Goal: Task Accomplishment & Management: Complete application form

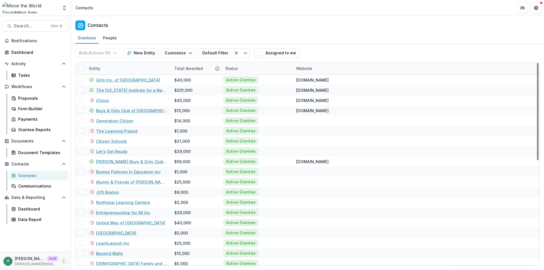
click at [64, 261] on icon "More" at bounding box center [64, 261] width 5 height 5
click at [77, 250] on icon at bounding box center [76, 249] width 5 height 5
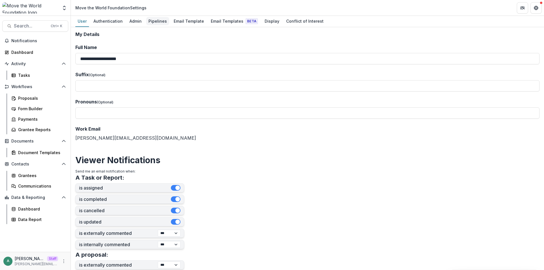
click at [156, 20] on div "Pipelines" at bounding box center [157, 21] width 23 height 8
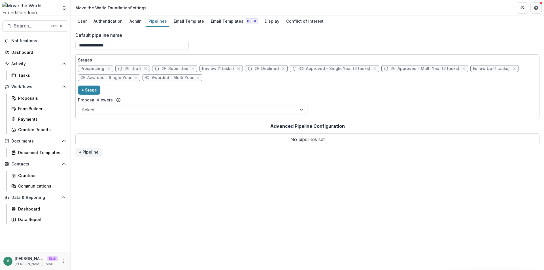
click at [100, 68] on span "Prospecting" at bounding box center [93, 68] width 24 height 5
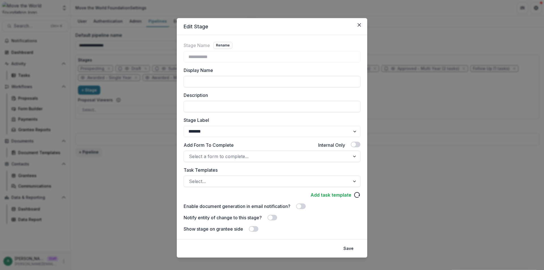
click at [132, 119] on div "**********" at bounding box center [272, 135] width 544 height 270
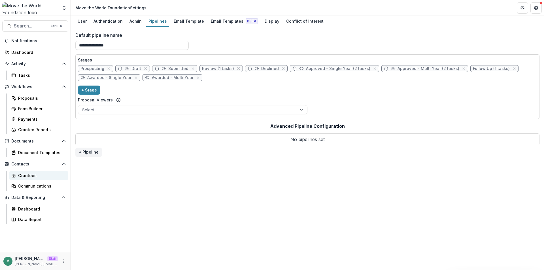
click at [31, 173] on div "Grantees" at bounding box center [41, 176] width 46 height 6
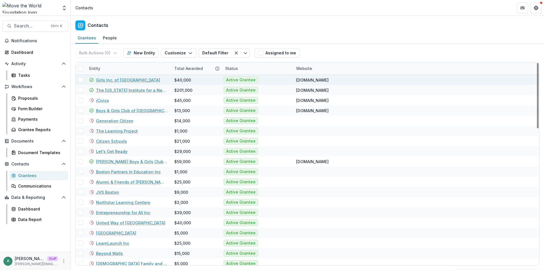
click at [81, 80] on span at bounding box center [80, 79] width 5 height 5
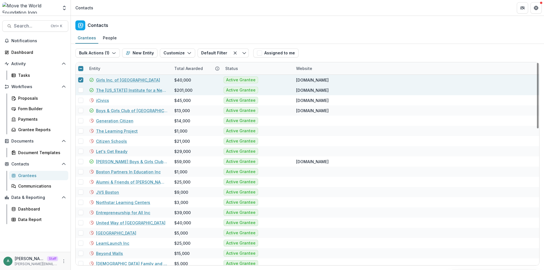
click at [81, 89] on span at bounding box center [80, 90] width 5 height 5
click at [111, 52] on button "Bulk Actions ( 2 )" at bounding box center [97, 52] width 45 height 9
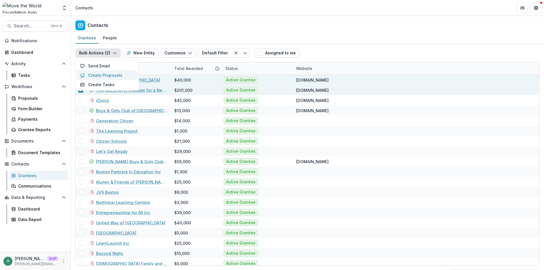
click at [110, 72] on button "Create Proposals" at bounding box center [107, 75] width 61 height 9
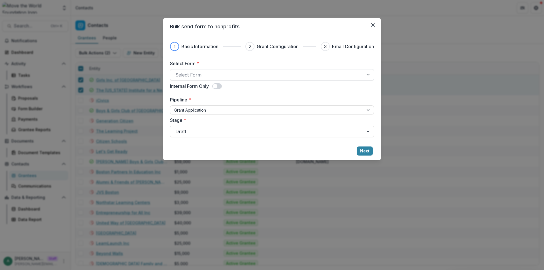
click at [221, 71] on div at bounding box center [267, 75] width 183 height 8
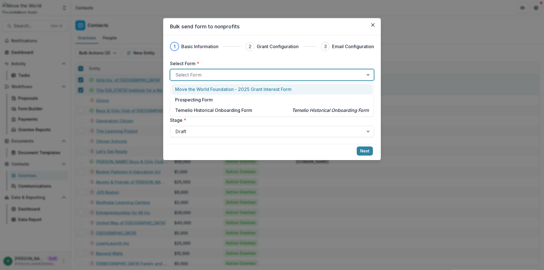
click at [216, 86] on p "Move the World Foundation - 2025 Grant Interest Form" at bounding box center [233, 89] width 117 height 7
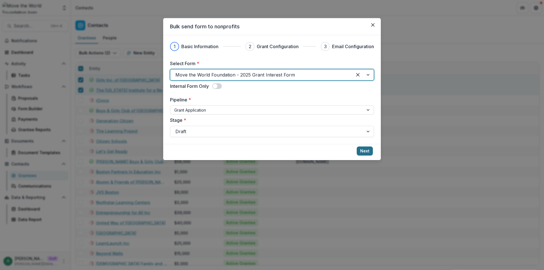
click at [365, 151] on button "Next" at bounding box center [365, 151] width 16 height 9
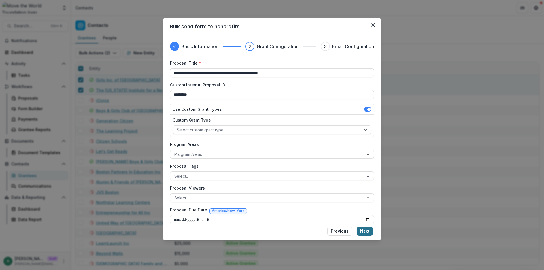
click at [366, 230] on button "Next" at bounding box center [365, 231] width 16 height 9
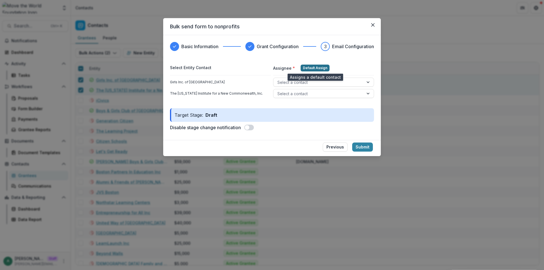
click at [306, 66] on button "Default Assign" at bounding box center [315, 68] width 29 height 7
click at [327, 148] on button "Previous" at bounding box center [335, 147] width 25 height 9
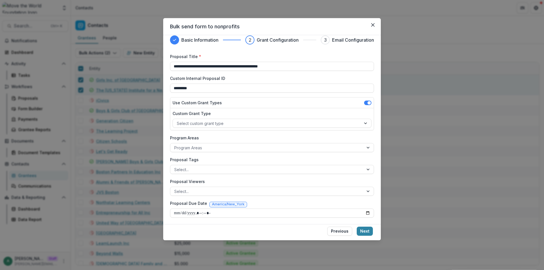
scroll to position [7, 0]
click at [345, 234] on button "Previous" at bounding box center [340, 231] width 25 height 9
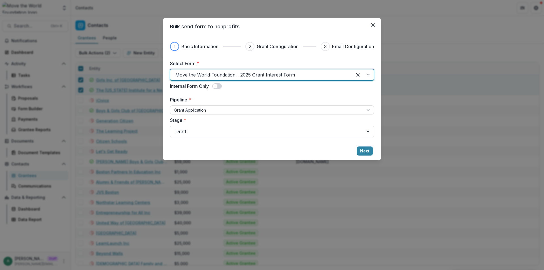
click at [287, 133] on div at bounding box center [267, 132] width 183 height 8
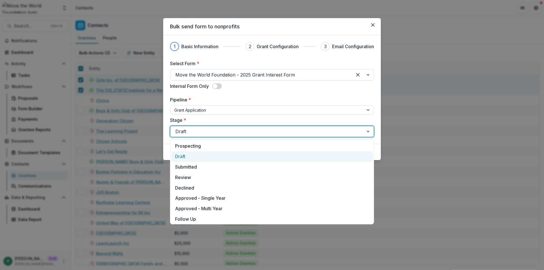
click at [244, 154] on div "Draft" at bounding box center [272, 156] width 201 height 10
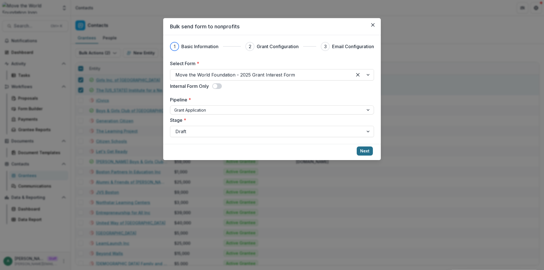
click at [369, 149] on button "Next" at bounding box center [365, 151] width 16 height 9
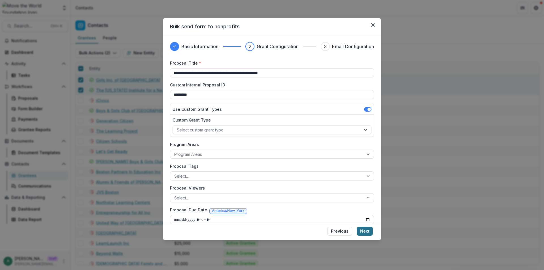
click at [368, 231] on button "Next" at bounding box center [365, 231] width 16 height 9
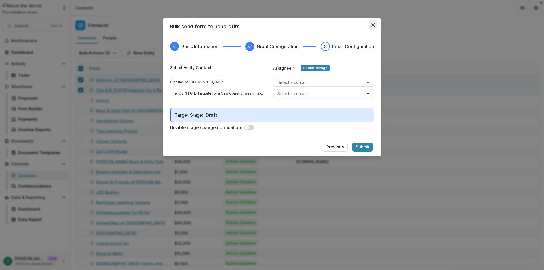
click at [375, 27] on button "Close" at bounding box center [373, 24] width 9 height 9
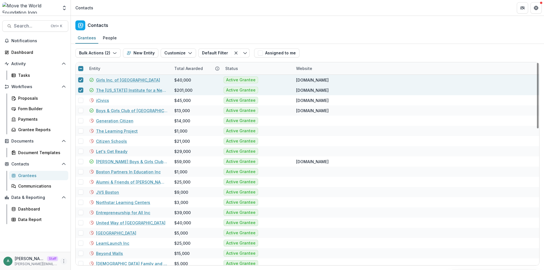
click at [62, 262] on icon "More" at bounding box center [64, 261] width 5 height 5
click at [78, 251] on icon at bounding box center [76, 249] width 5 height 5
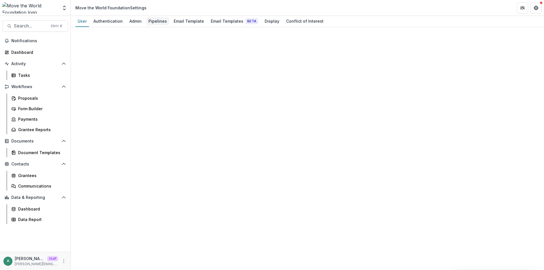
click at [160, 19] on div "Pipelines" at bounding box center [157, 21] width 23 height 8
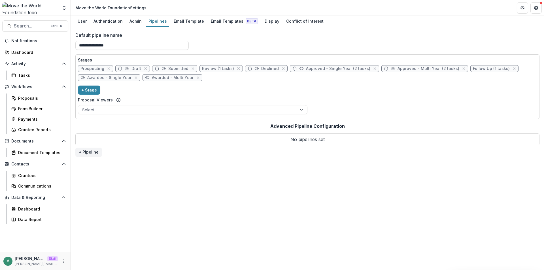
click at [132, 66] on span "Draft" at bounding box center [137, 68] width 10 height 5
select select "*****"
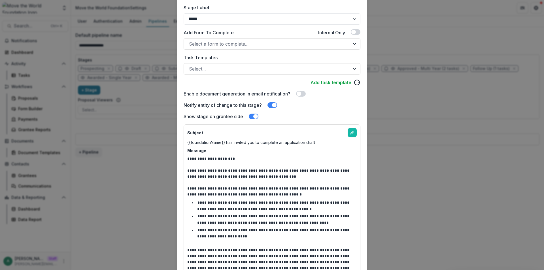
scroll to position [113, 0]
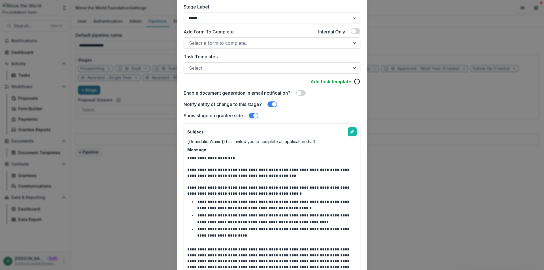
click at [423, 172] on div "**********" at bounding box center [272, 135] width 544 height 270
